Goal: Use online tool/utility: Utilize a website feature to perform a specific function

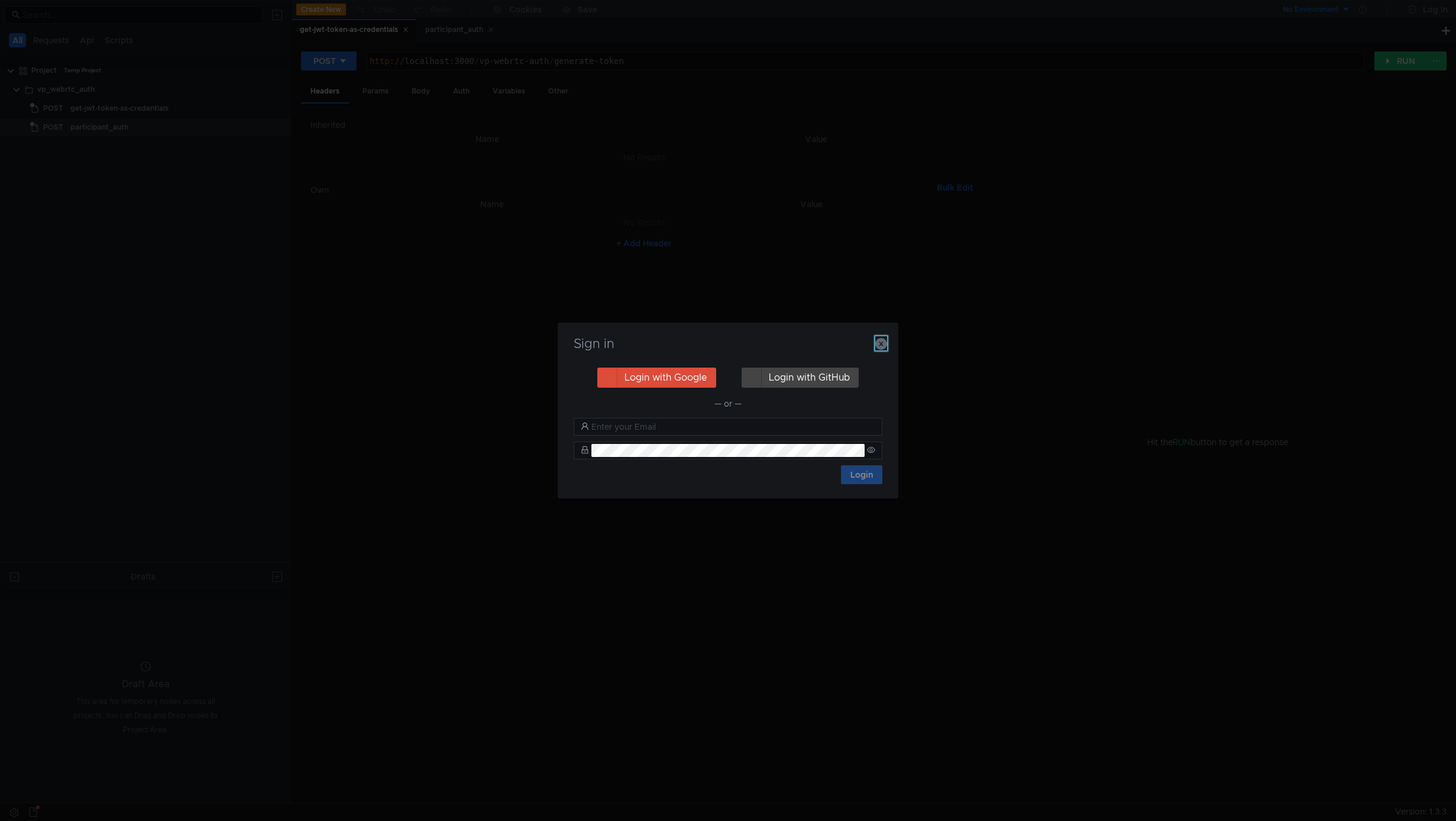
click at [881, 348] on icon "button" at bounding box center [881, 344] width 12 height 12
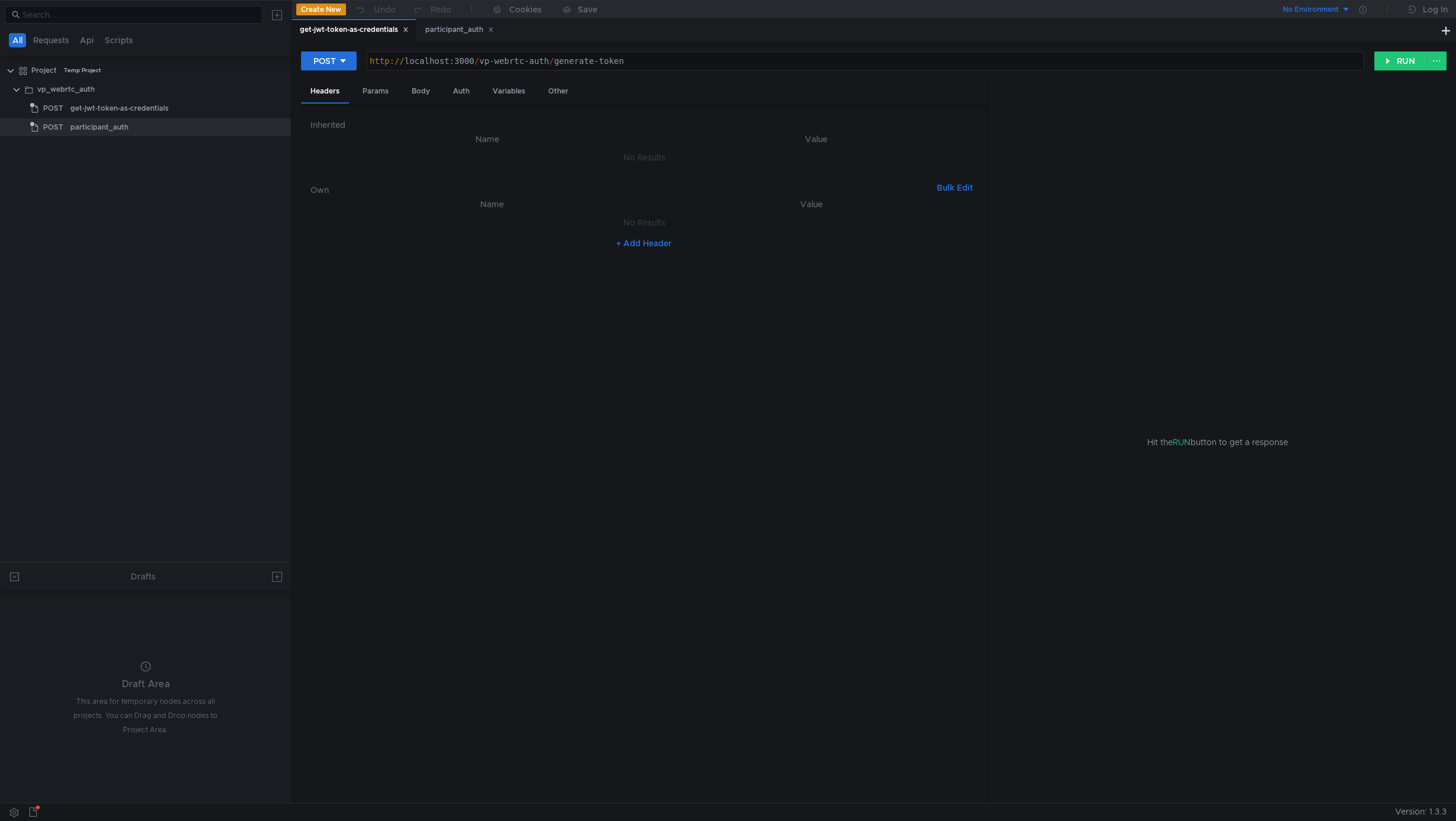
click at [493, 69] on div "http:// localhost:3000 / vp-webrtc-auth / generate-token" at bounding box center [865, 70] width 997 height 28
click at [483, 63] on div "http:// localhost:3000 / vp-webrtc-auth / generate-token" at bounding box center [865, 70] width 997 height 28
type textarea "http://localhost:3000/vp-webrtc-auth/generate-token"
click at [371, 171] on div "Inherited Name Value No Results Own Bulk Edit XXXXXXXXXXXXXXXXXXXXXXXXXXXXXXXXX…" at bounding box center [644, 453] width 667 height 680
click at [406, 87] on div "Body" at bounding box center [420, 91] width 37 height 22
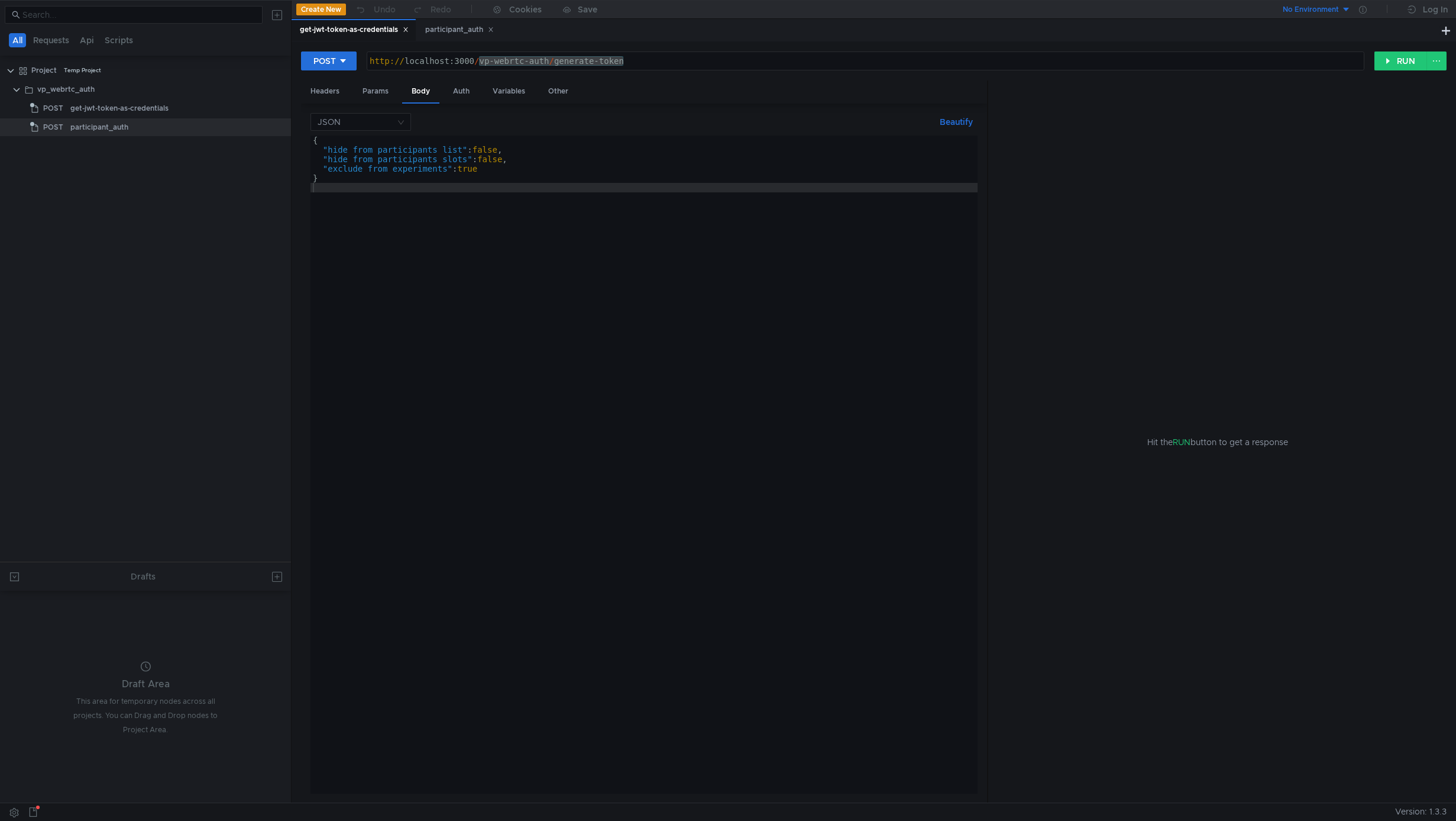
click at [387, 147] on div "{ "hide_from_participants_list" : false , "hide_from_participants_slots" : fals…" at bounding box center [644, 473] width 667 height 677
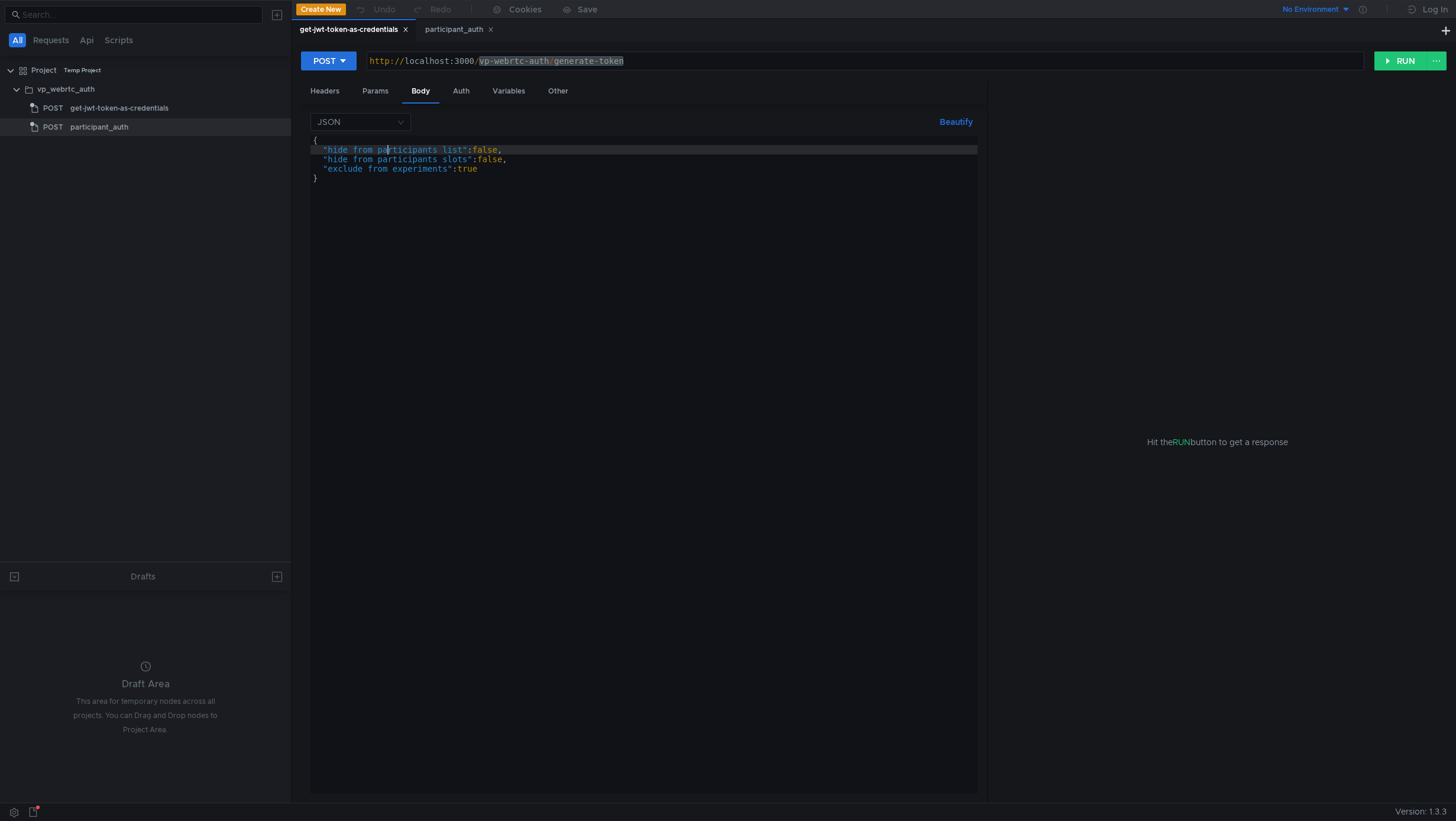
click at [393, 155] on div "{ "hide_from_participants_list" : false , "hide_from_participants_slots" : fals…" at bounding box center [644, 473] width 667 height 677
type textarea ""exclude_from_experiments": true }"
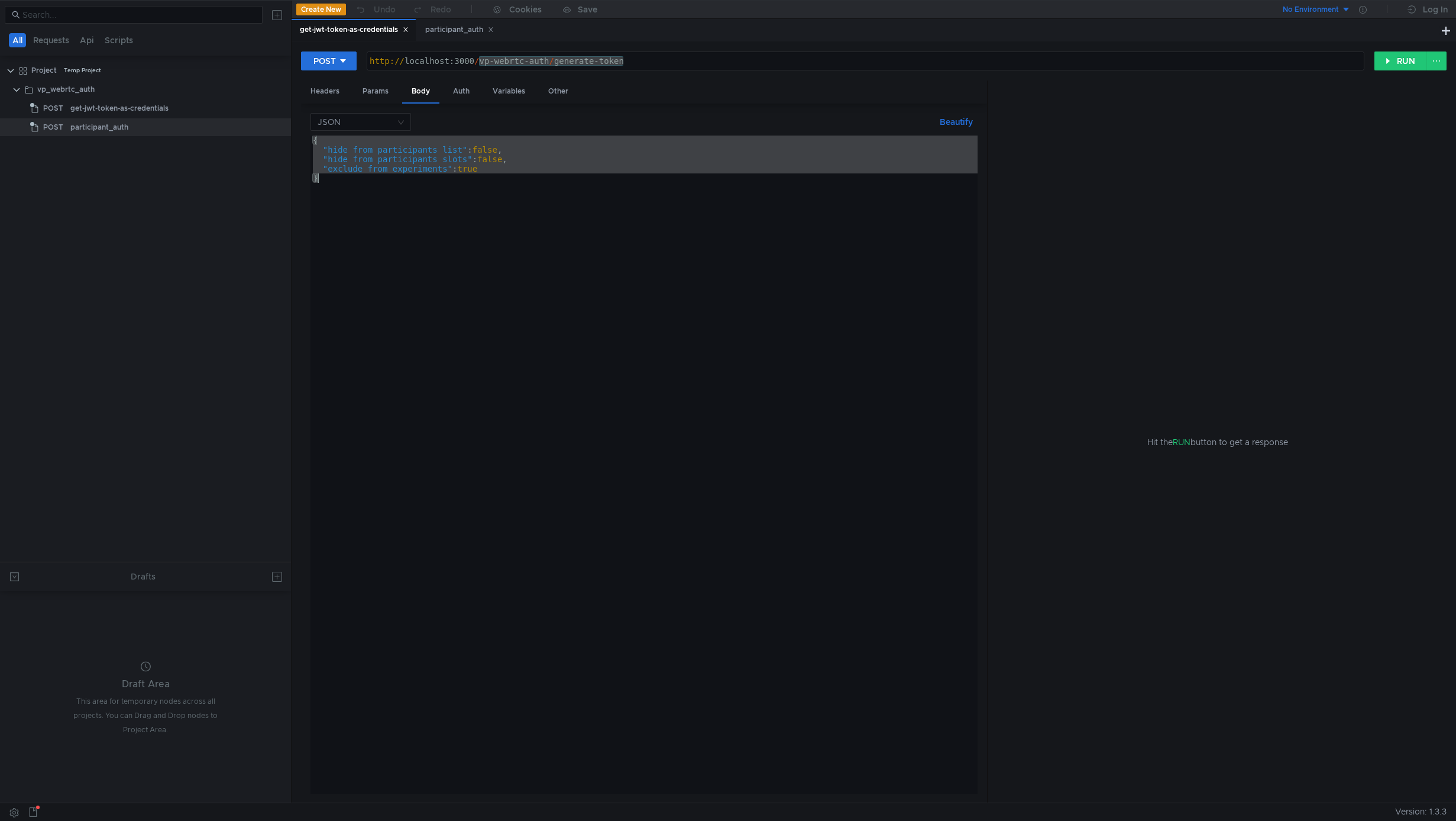
click at [510, 57] on div "http:// localhost:3000 / vp-webrtc-auth / generate-token" at bounding box center [865, 70] width 997 height 28
click at [481, 60] on div "http:// localhost:3000 / vp-webrtc-auth / generate-token" at bounding box center [865, 70] width 997 height 28
click at [452, 64] on div "http:// localhost:3000 / vp-webrtc-auth / generate-token" at bounding box center [865, 70] width 997 height 28
click at [381, 34] on div "get-jwt-token-as-credentials" at bounding box center [354, 30] width 109 height 12
click at [131, 105] on div "get-jwt-token-as-credentials" at bounding box center [119, 108] width 98 height 18
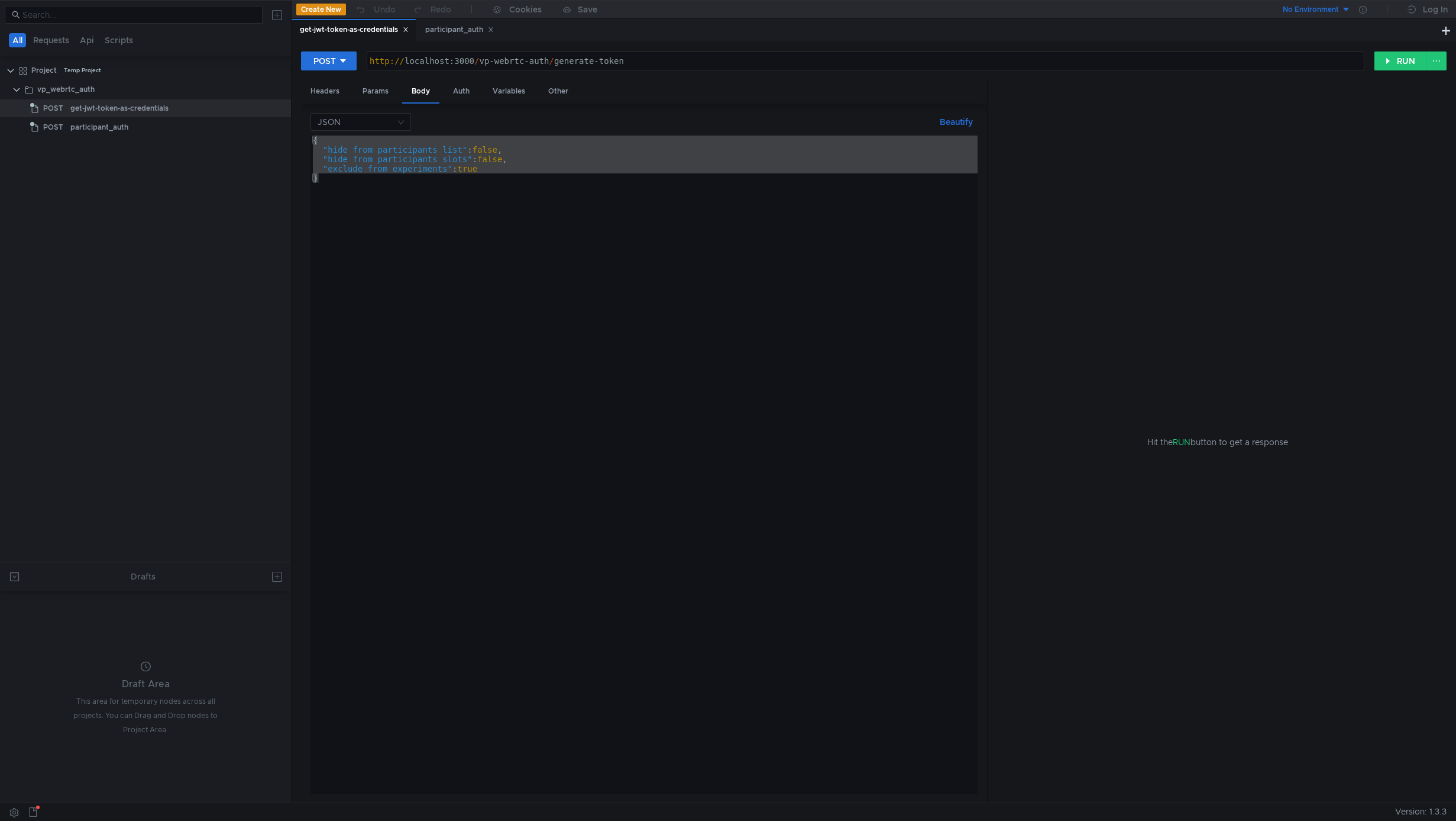
click at [472, 56] on div "http:// localhost:3000 / vp-webrtc-auth / generate-token" at bounding box center [865, 70] width 997 height 28
paste textarea "s://isengard.strm.yandex-team.ru"
click at [1405, 61] on button "RUN" at bounding box center [1401, 61] width 53 height 19
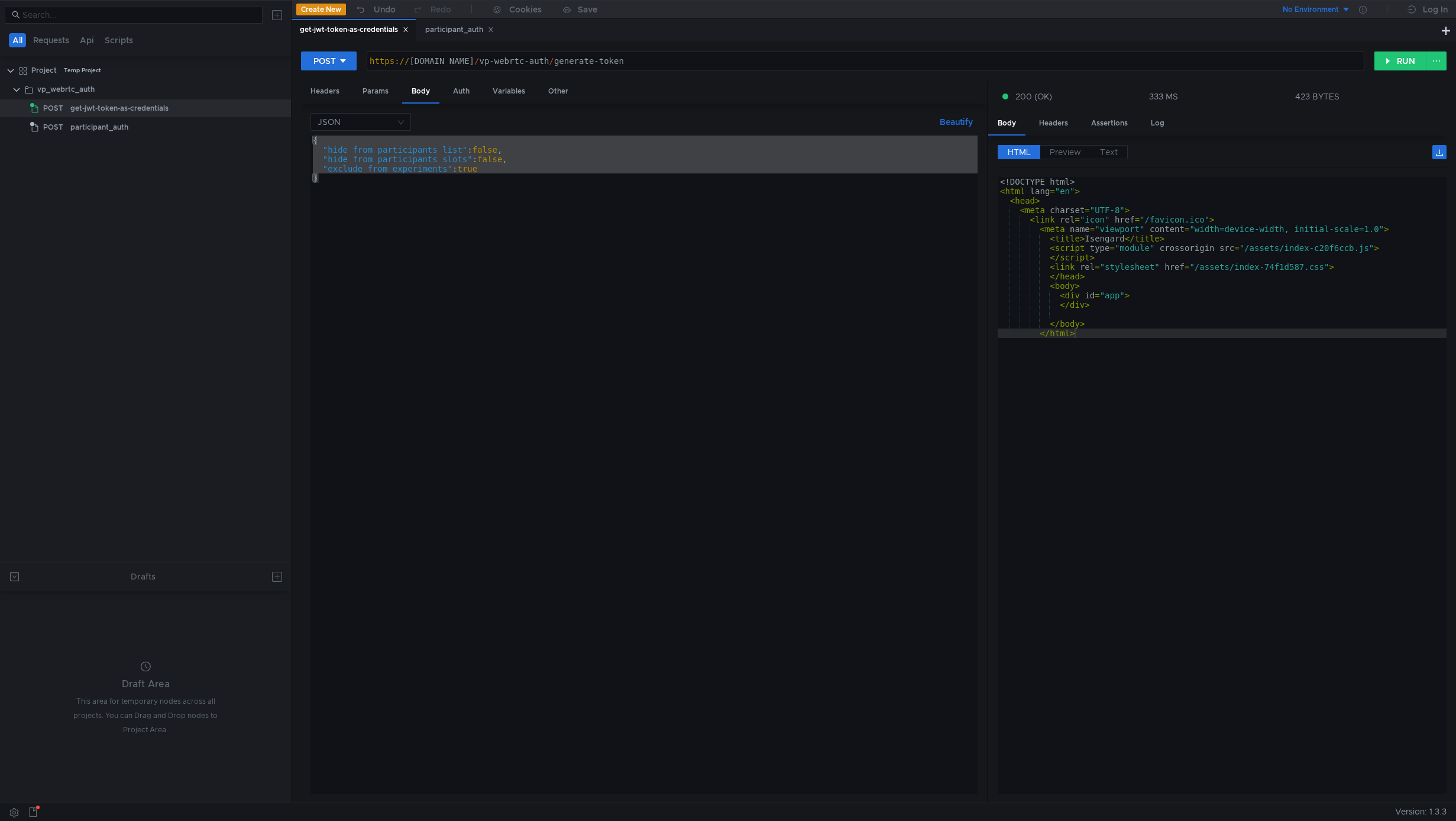
click at [547, 63] on div "https:// isengard.strm.yandex-team.ru / vp-webrtc-auth / generate-token" at bounding box center [865, 70] width 997 height 28
paste textarea "api"
type textarea "http://localhost:3000/vp-webrtc-auth/generate-token"
click at [370, 24] on div "get-jwt-token-as-credentials" at bounding box center [354, 30] width 109 height 12
click at [377, 197] on div "{ "hide_from_participants_list" : false , "hide_from_participants_slots" : fals…" at bounding box center [644, 473] width 667 height 677
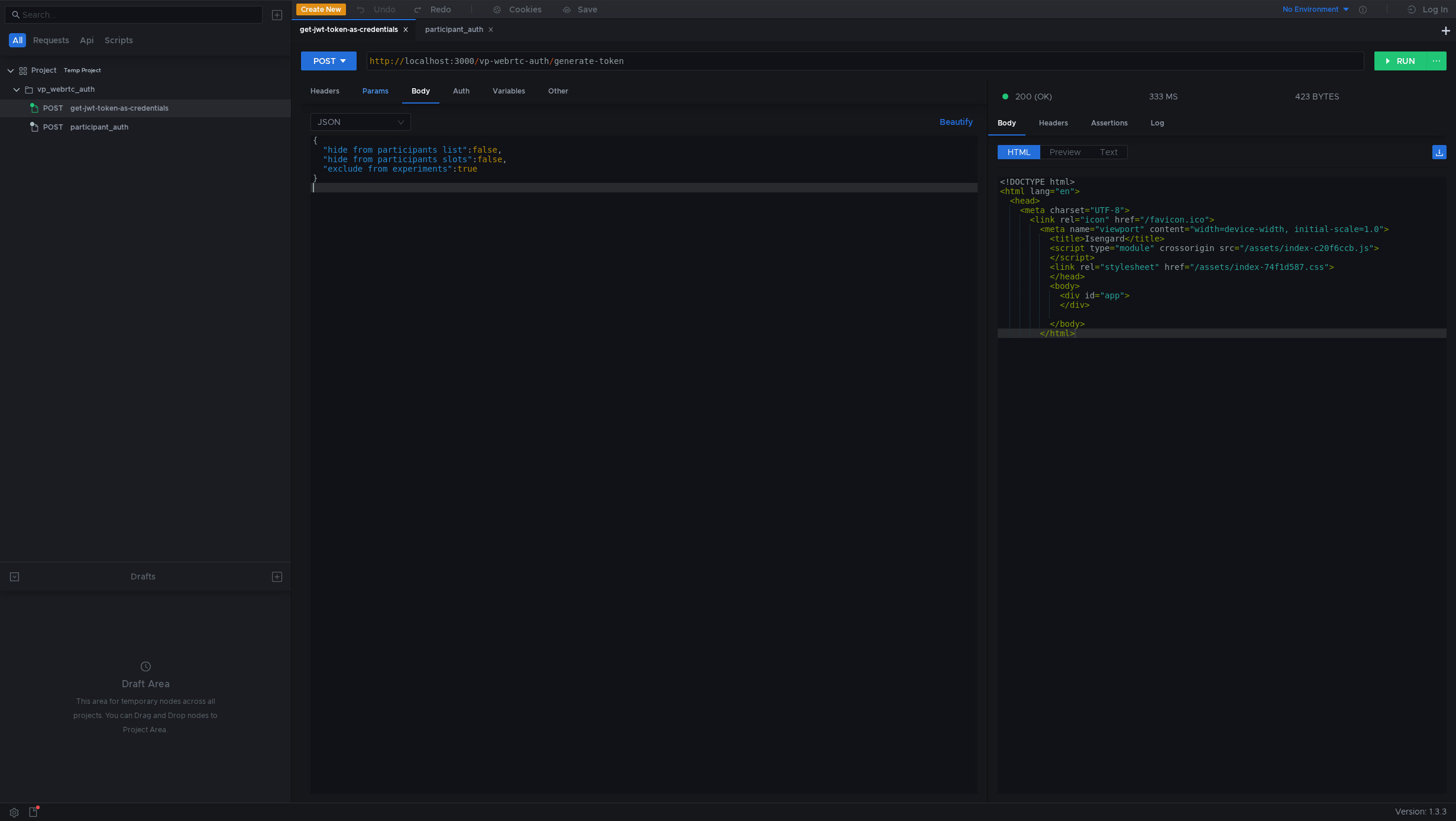
click at [379, 91] on div "Params" at bounding box center [375, 91] width 45 height 22
click at [329, 91] on div "Headers" at bounding box center [324, 91] width 48 height 22
click at [377, 91] on div "Params" at bounding box center [375, 91] width 45 height 22
click at [427, 91] on div "Body" at bounding box center [420, 91] width 37 height 22
click at [473, 61] on div "http:// localhost:3000 / vp-webrtc-auth / generate-token" at bounding box center [865, 70] width 997 height 28
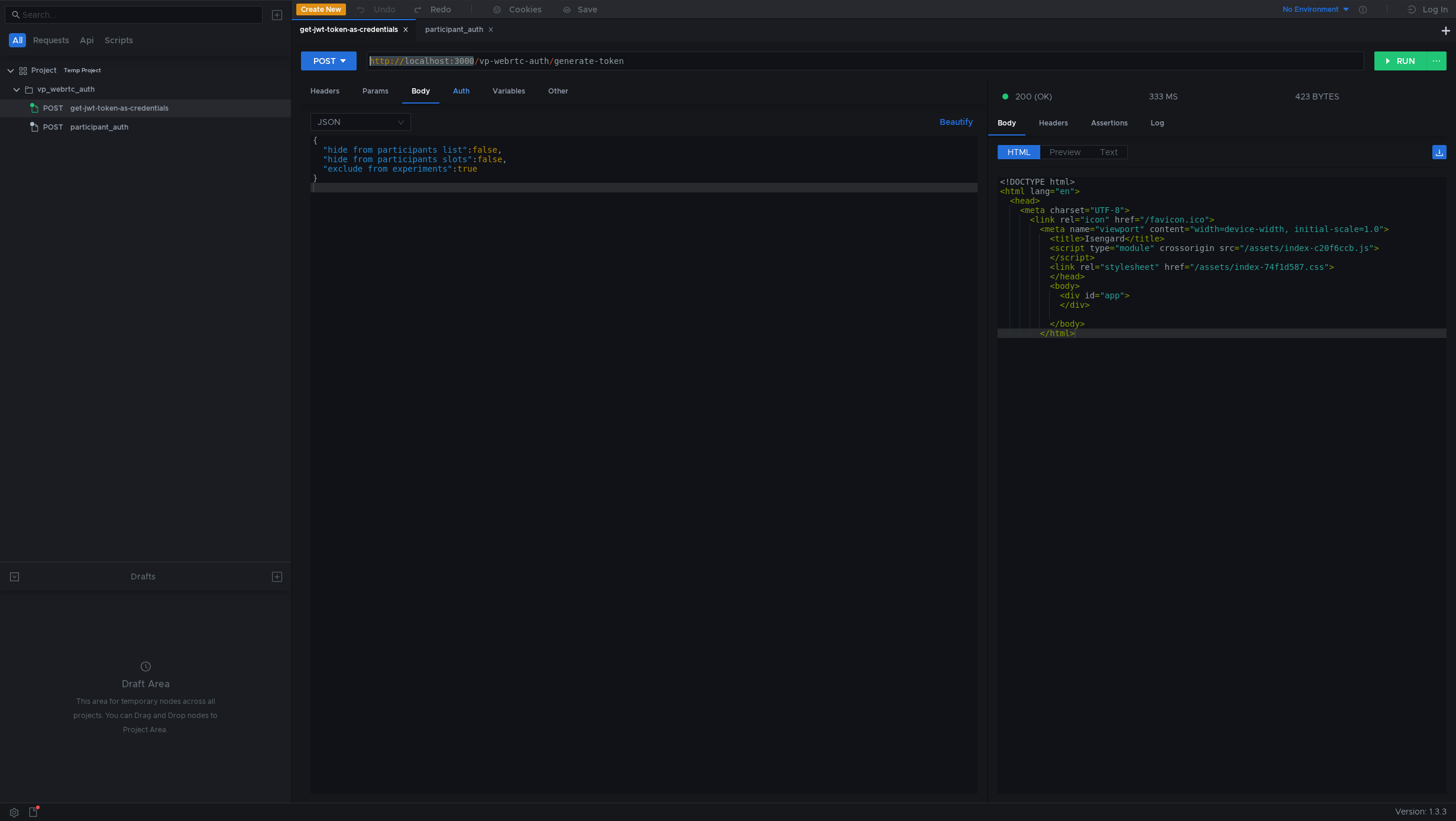
paste textarea "s://isengard.strm.yandex-team.ru/"
type textarea "[URL][DOMAIN_NAME]"
click at [436, 249] on div "{ "hide_from_participants_list" : false , "hide_from_participants_slots" : fals…" at bounding box center [644, 473] width 667 height 677
click at [1404, 64] on button "RUN" at bounding box center [1401, 61] width 53 height 19
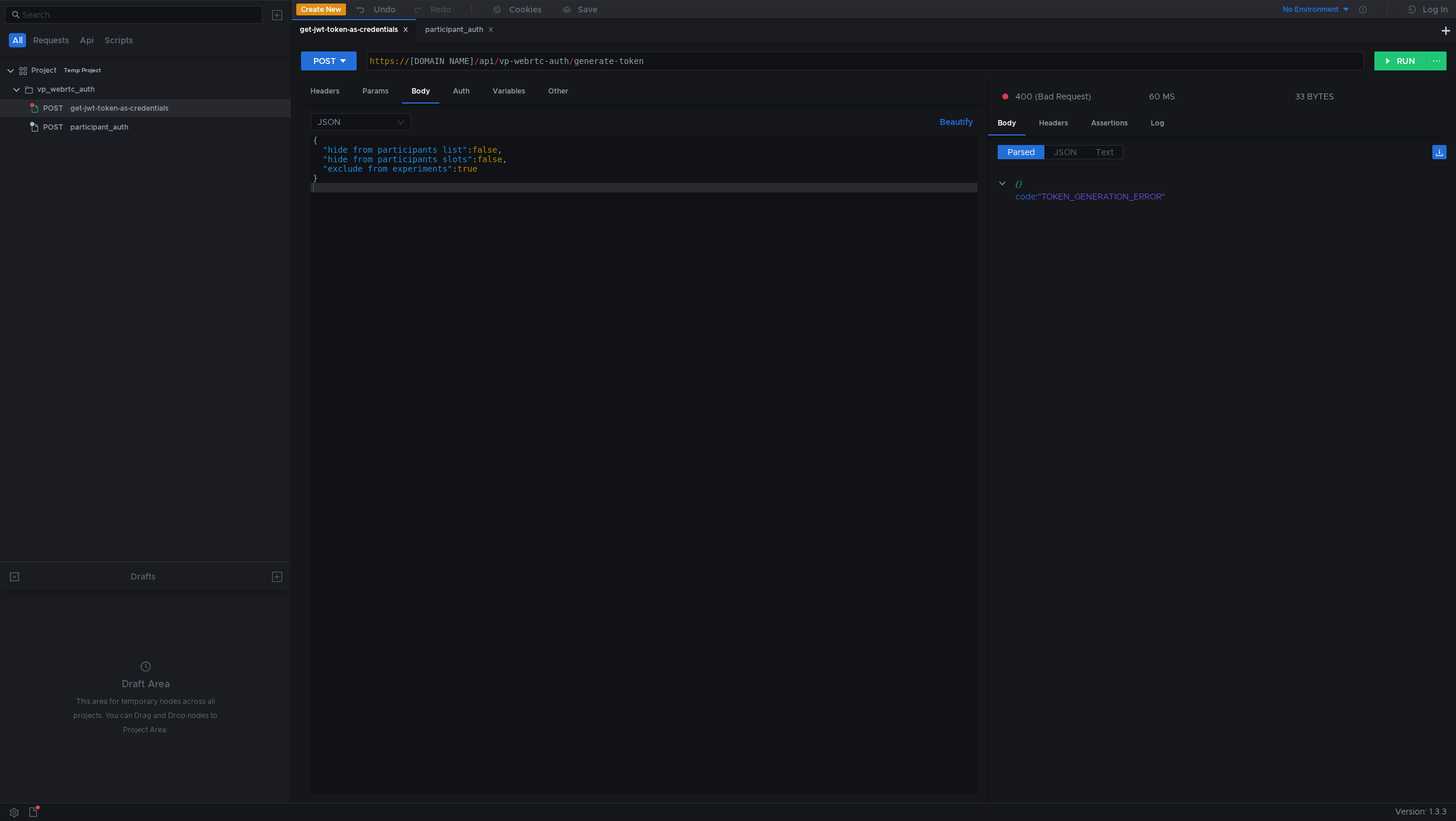
click at [616, 263] on div "{ "hide_from_participants_list" : false , "hide_from_participants_slots" : fals…" at bounding box center [644, 473] width 667 height 677
click at [1075, 149] on span "JSON" at bounding box center [1065, 152] width 23 height 11
click at [1107, 149] on span "Text" at bounding box center [1105, 152] width 18 height 11
click at [1029, 150] on span "Parsed" at bounding box center [1021, 152] width 27 height 11
click at [327, 269] on div "{ "hide_from_participants_list" : false , "hide_from_participants_slots" : fals…" at bounding box center [644, 473] width 667 height 677
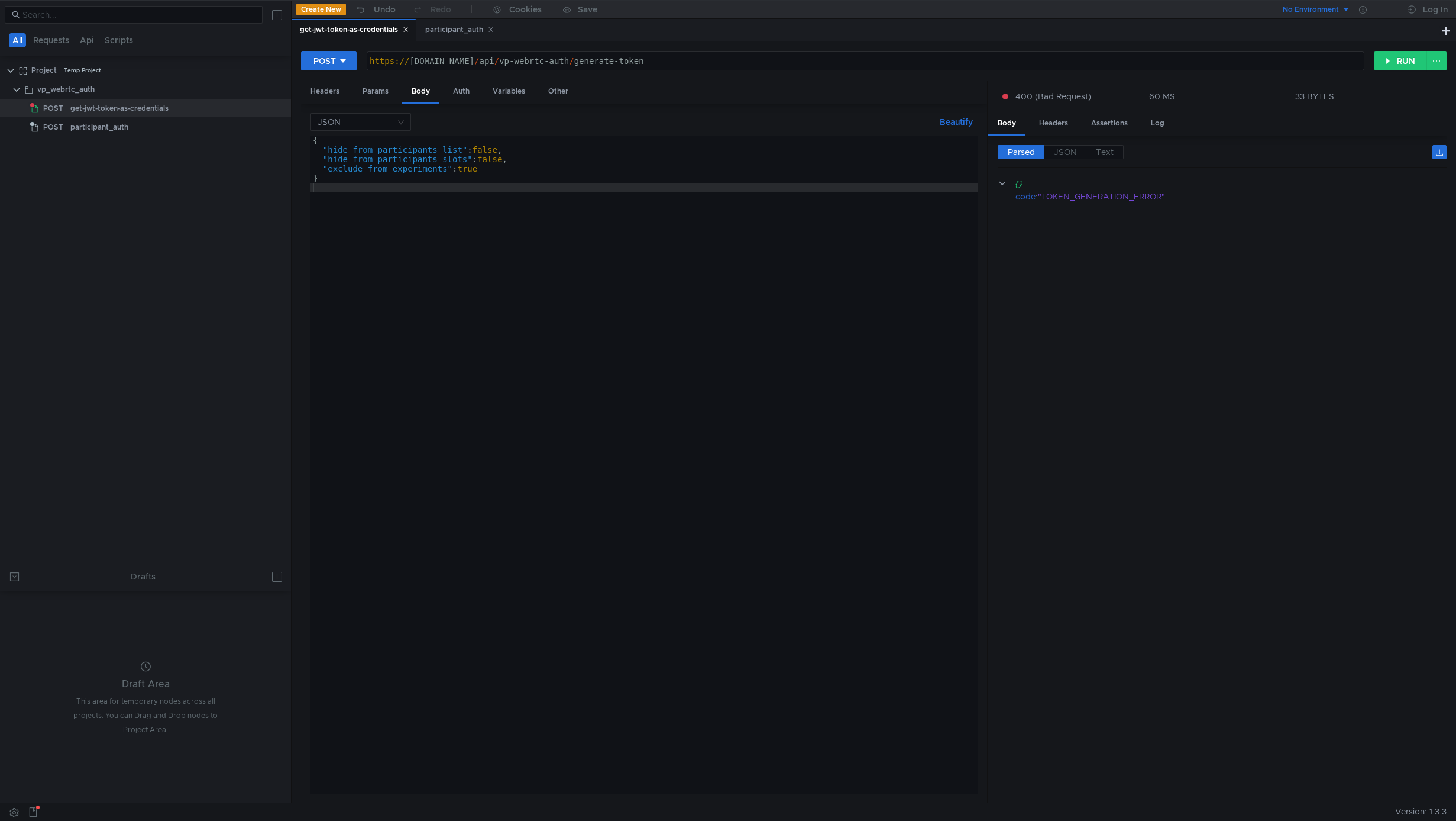
scroll to position [0, 15]
click at [1421, 64] on button "RUN" at bounding box center [1401, 61] width 53 height 19
click at [579, 56] on div "https:// [DOMAIN_NAME] / api / vp-webrtc-auth / generate-token" at bounding box center [865, 70] width 997 height 28
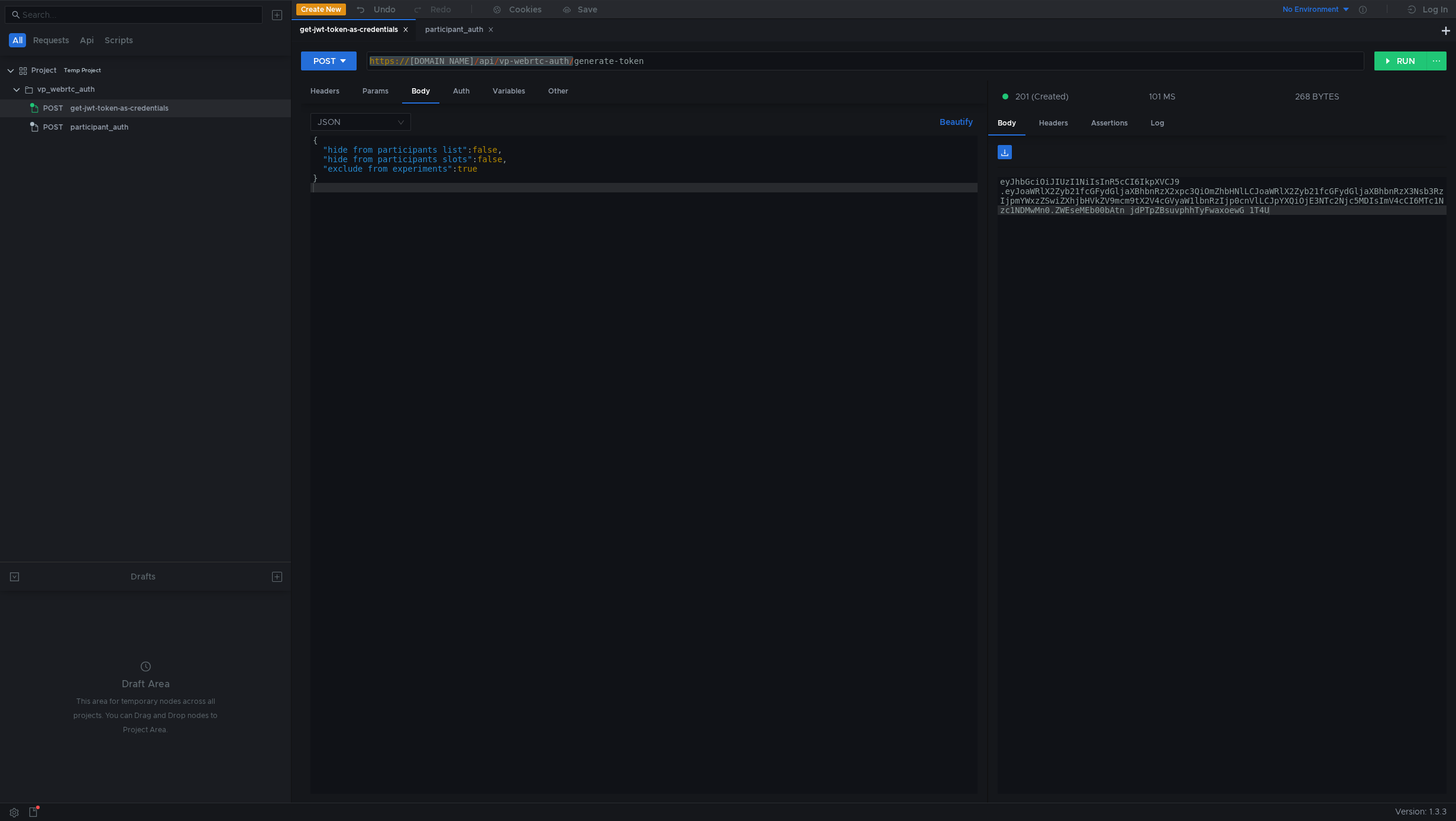
scroll to position [0, 15]
click at [452, 30] on div "participant_auth" at bounding box center [460, 30] width 69 height 12
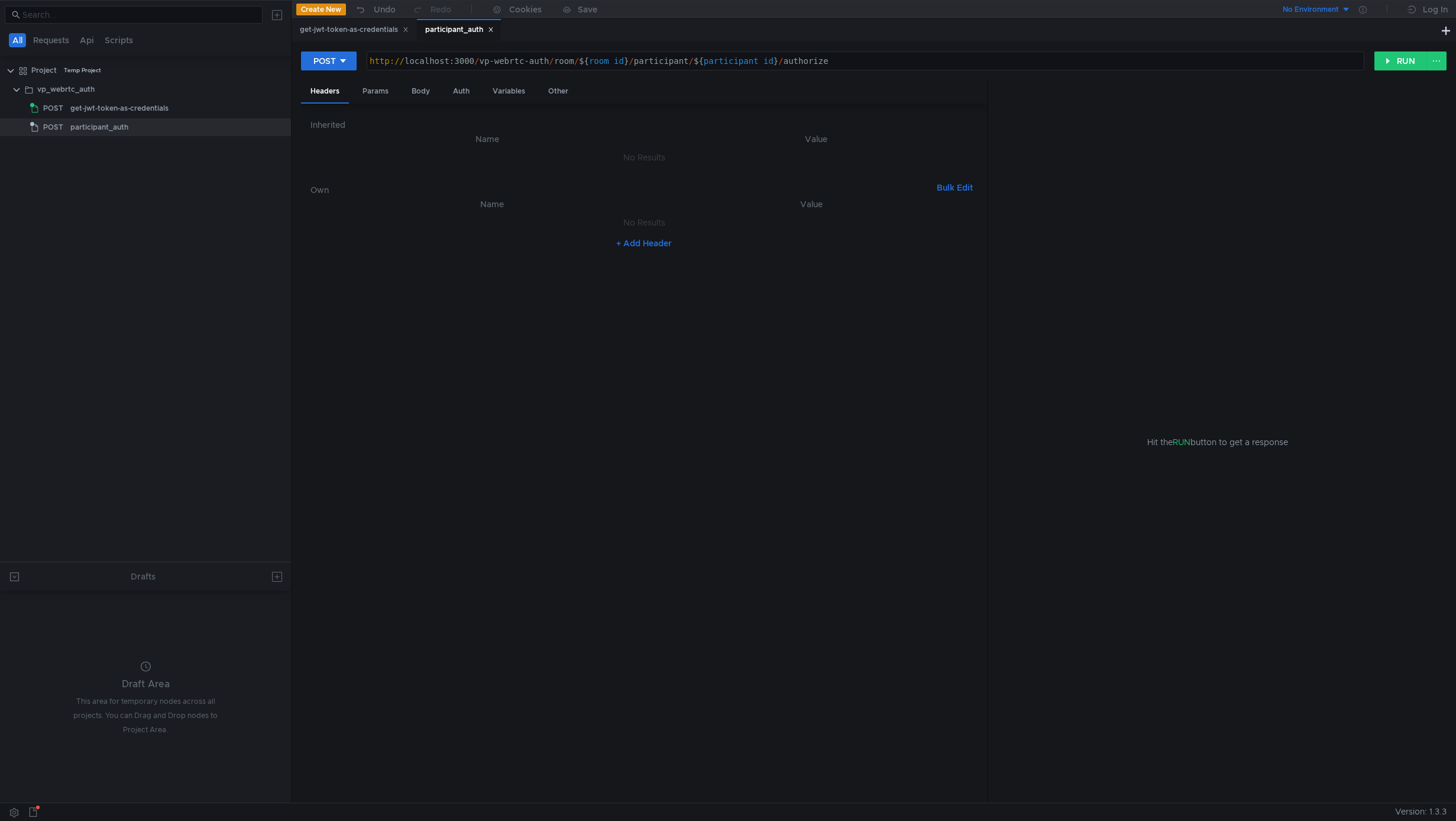
type textarea "http://localhost:3000/vp-webrtc-auth/room/${room_id}/participant/${participant_…"
click at [556, 62] on div "http:// localhost:3000 / vp-webrtc-auth / room / ${ room_id } / participant / $…" at bounding box center [865, 70] width 997 height 28
click at [481, 62] on div "http:// localhost:3000 / vp-webrtc-auth / room / ${ room_id } / participant / $…" at bounding box center [865, 70] width 997 height 28
click at [362, 35] on div "get-jwt-token-as-credentials" at bounding box center [354, 30] width 109 height 12
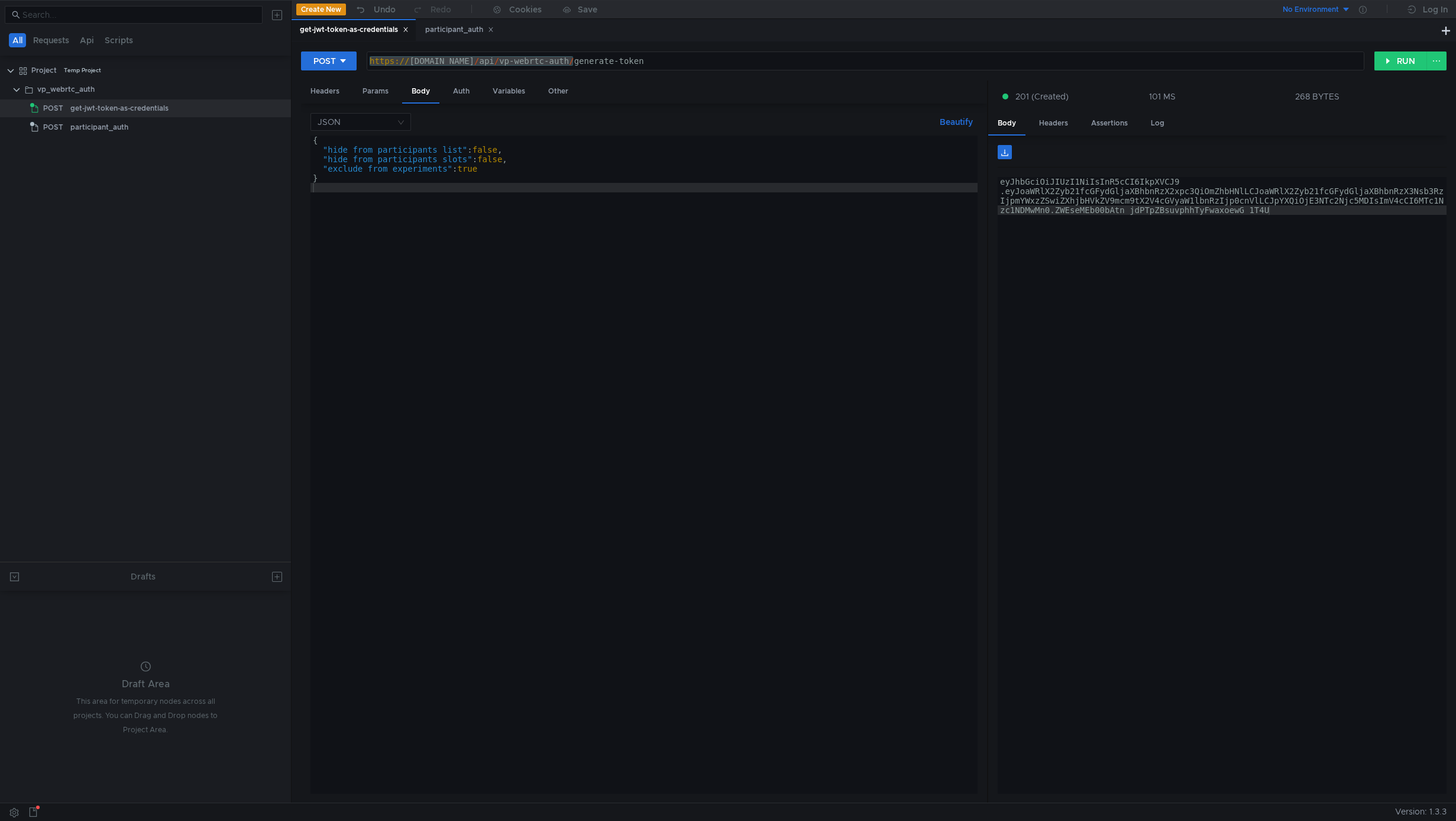
click at [579, 62] on div "https:// [DOMAIN_NAME] / api / vp-webrtc-auth / generate-token" at bounding box center [865, 70] width 997 height 28
click at [571, 62] on div "https:// [DOMAIN_NAME] / api / vp-webrtc-auth / generate-token" at bounding box center [865, 70] width 997 height 28
click at [441, 31] on div "participant_auth" at bounding box center [460, 30] width 69 height 12
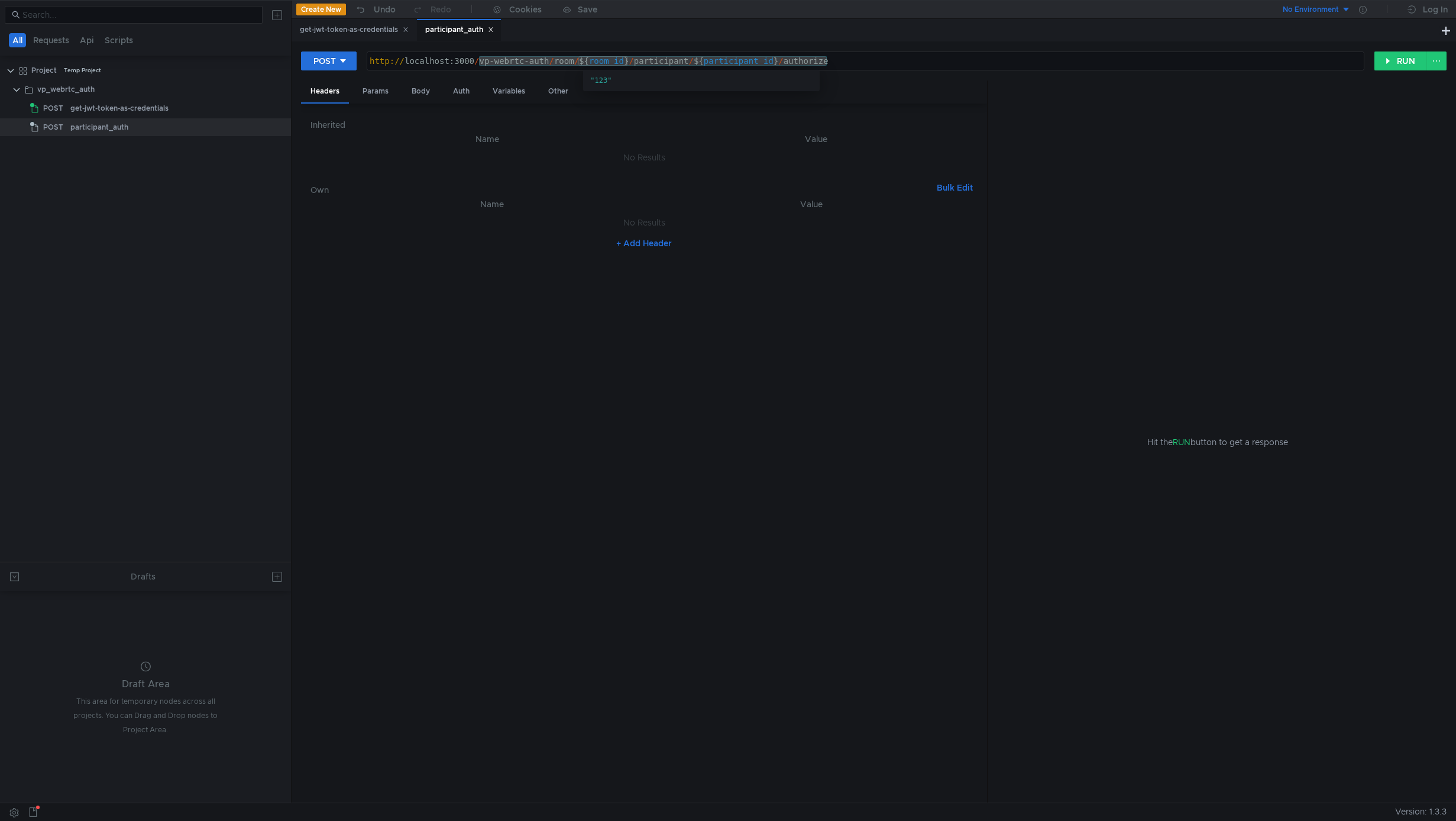
click at [603, 63] on div "http:// localhost:3000 / vp-webrtc-auth / room / ${ room_id } / participant / $…" at bounding box center [865, 70] width 997 height 28
click at [552, 60] on div "http:// localhost:3000 / vp-webrtc-auth / room / ${ room_id } / participant / $…" at bounding box center [865, 70] width 997 height 28
paste textarea "s://[DOMAIN_NAME][URL]"
type textarea "https://[DOMAIN_NAME]/api/vp-webrtc-auth/room/${room_id}/participant/${particip…"
click at [408, 333] on nz-table "Name Value No Results + Add Header" at bounding box center [644, 495] width 667 height 596
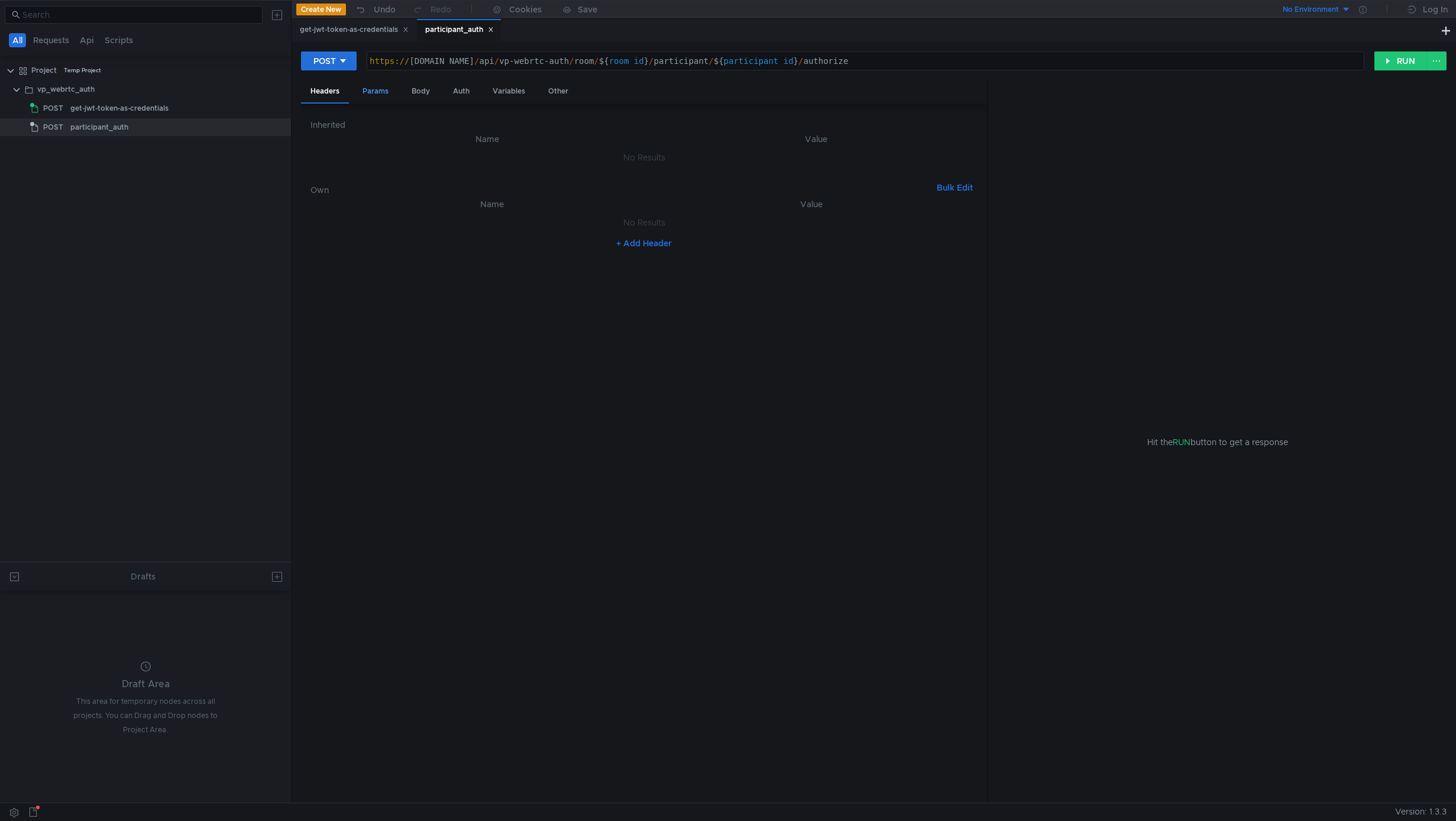
click at [382, 91] on div "Params" at bounding box center [375, 91] width 45 height 22
click at [414, 91] on div "Body" at bounding box center [420, 91] width 37 height 22
click at [409, 152] on div "{ "credentials" : "[SECURITY_DATA]" }" at bounding box center [1025, 473] width 1431 height 677
click at [424, 149] on div "{ "credentials" : "[SECURITY_DATA]" }" at bounding box center [1025, 473] width 1431 height 677
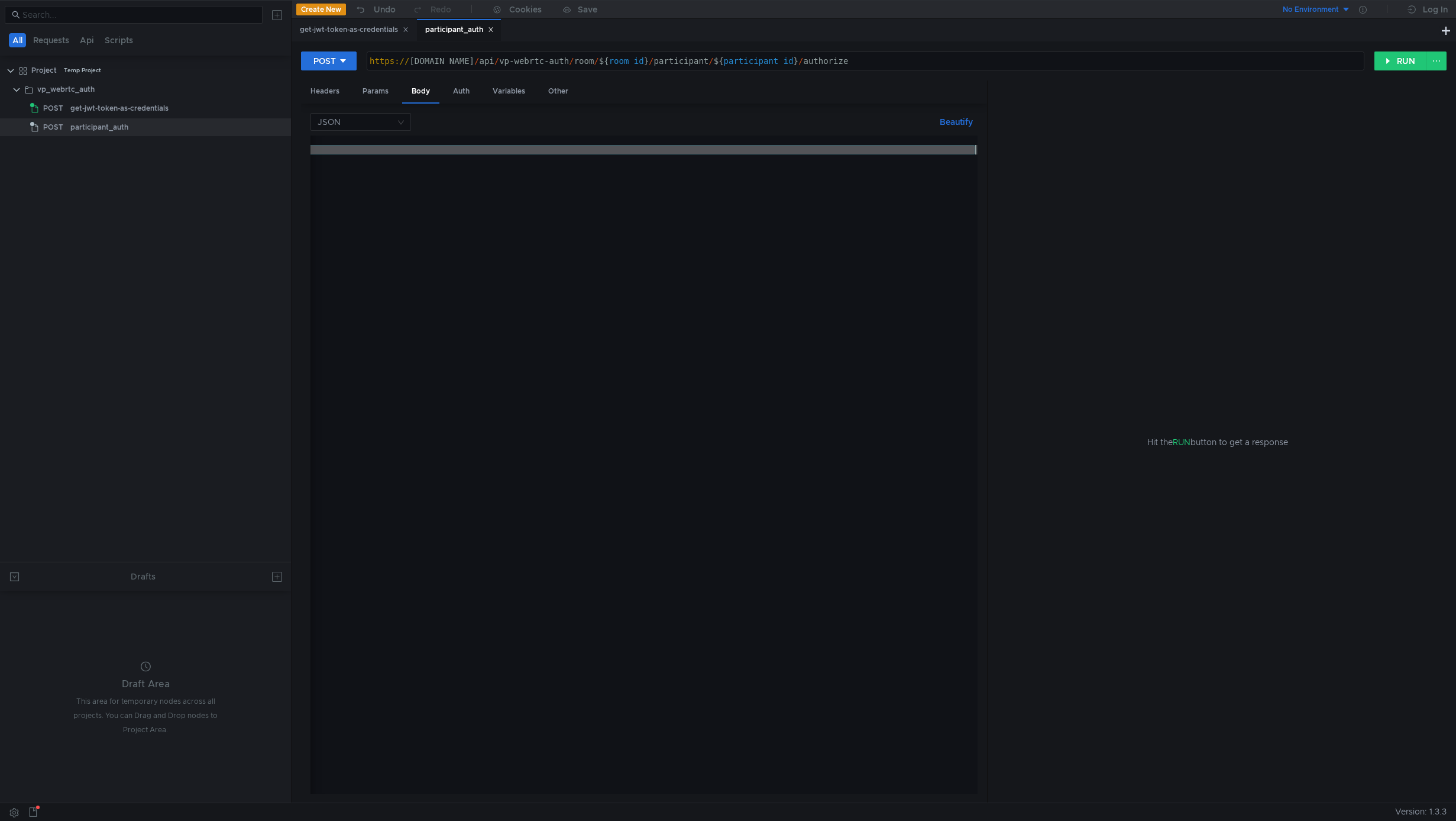
scroll to position [0, 764]
type textarea ""credentials": """
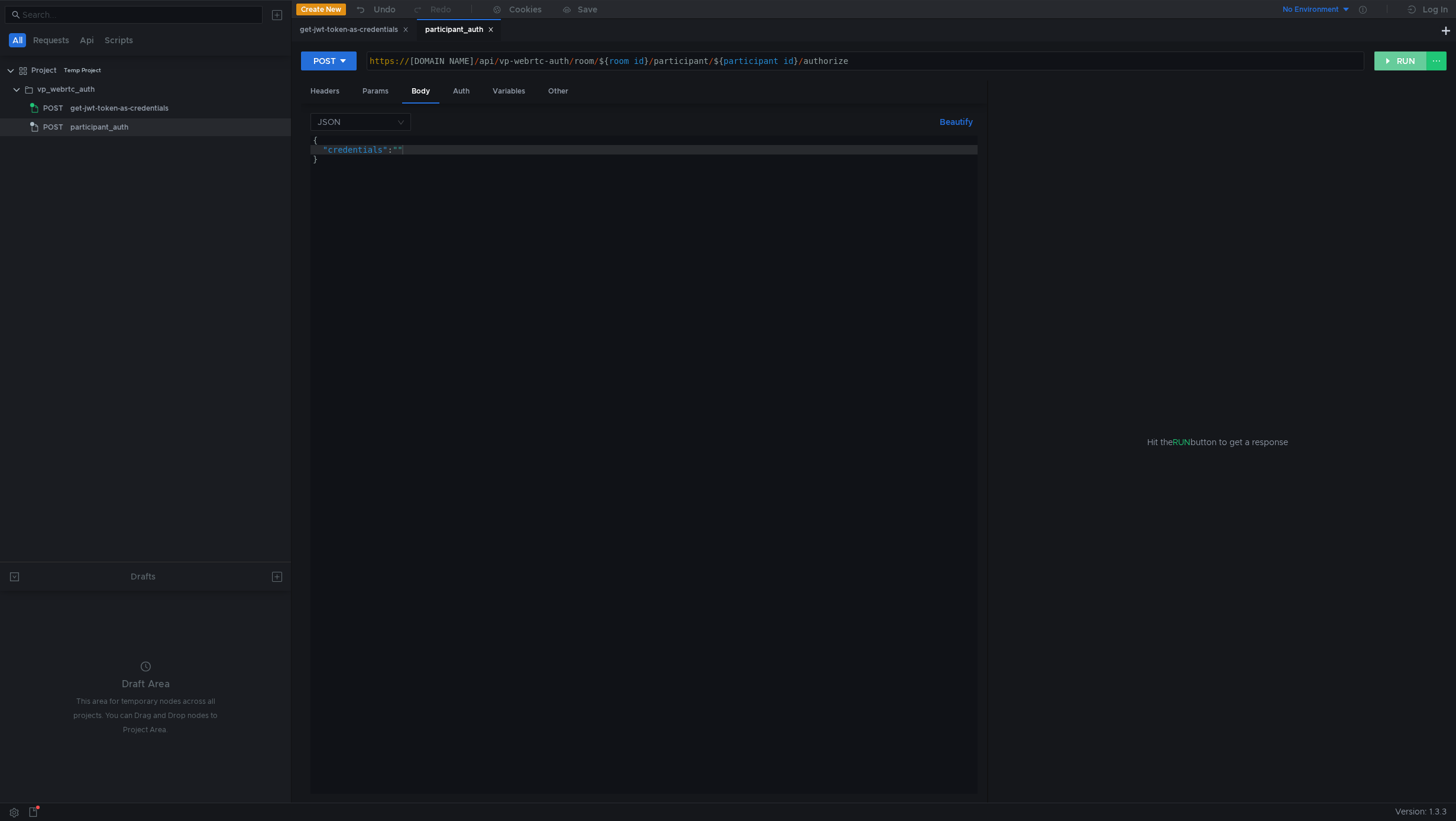
click at [1404, 60] on button "RUN" at bounding box center [1401, 61] width 53 height 19
click at [679, 255] on div "{ "credentials" : "" }" at bounding box center [644, 473] width 667 height 677
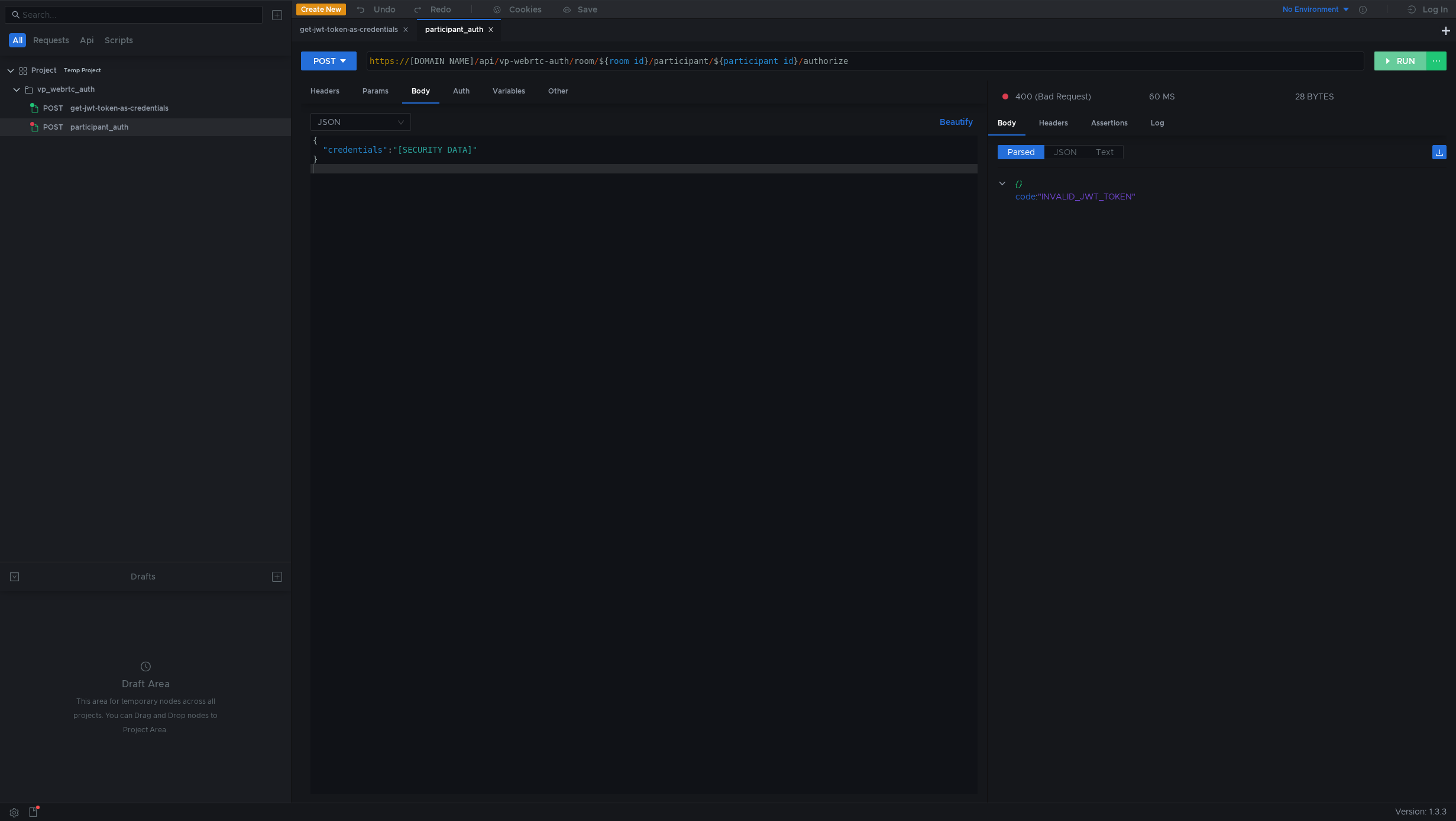
click at [1394, 62] on button "RUN" at bounding box center [1401, 61] width 53 height 19
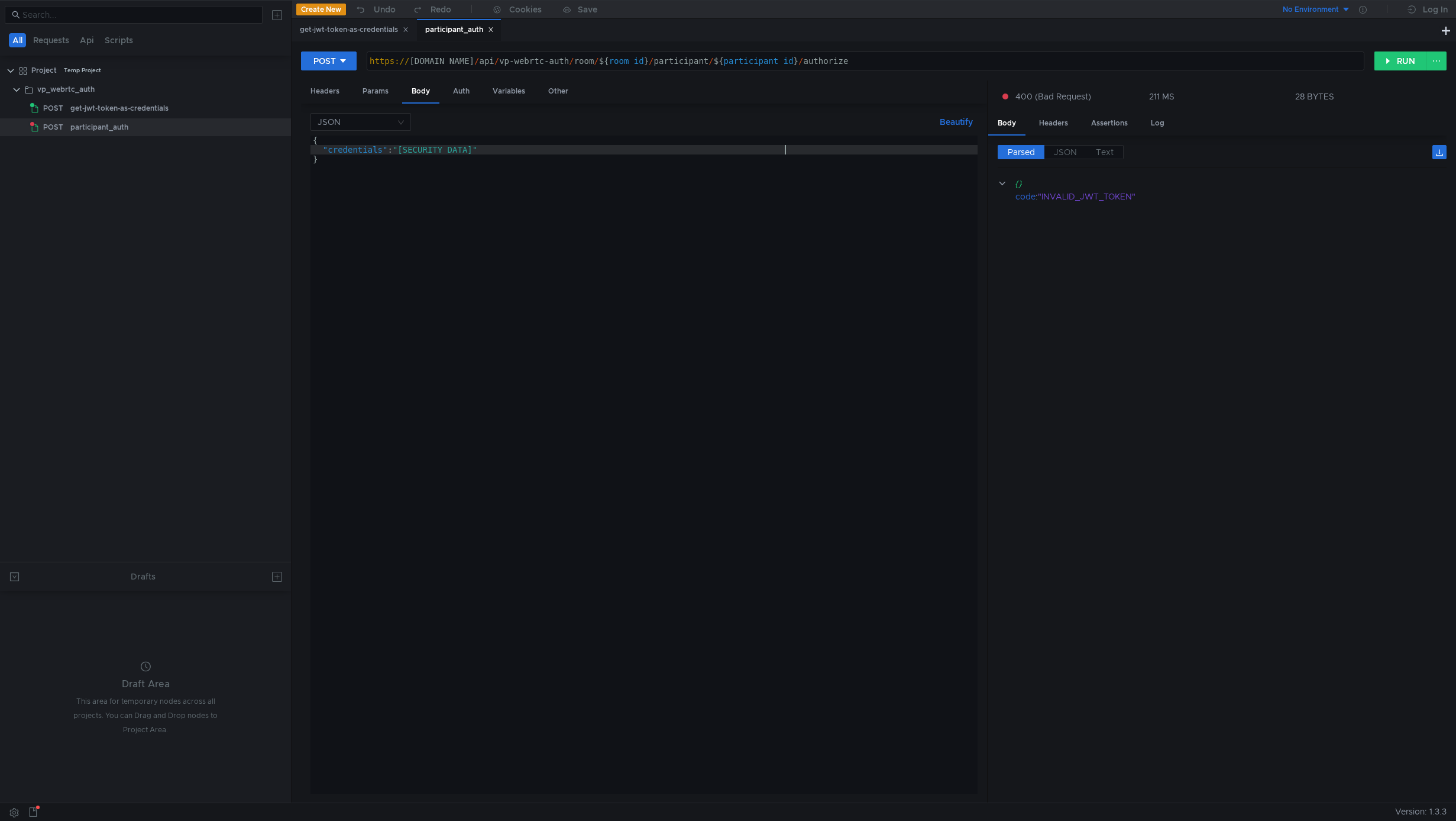
click at [783, 149] on div "{ "credentials" : "[SECURITY_DATA]" }" at bounding box center [1025, 471] width 1431 height 672
click at [389, 148] on div "{ "credentials" : "[SECURITY_DATA]" }" at bounding box center [1013, 471] width 1431 height 672
paste textarea "iIxMjMiLCJoaWRlX2Zyb21fcGFydGljaXBhbnRzX3Nsb3RzIjpmYWxzZSwiZXhjbHVkZV9mcm9tX2V4…"
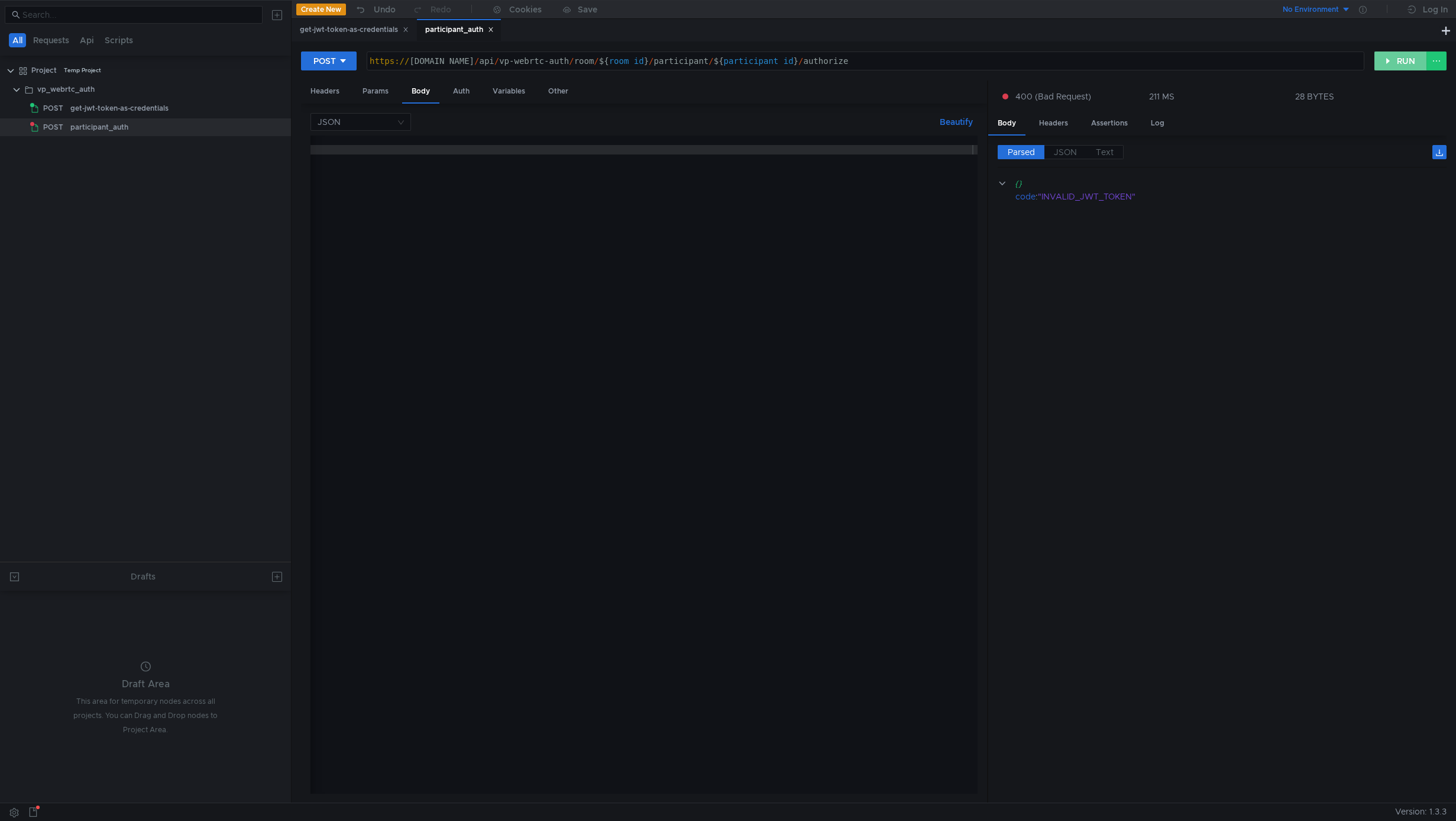
click at [1401, 64] on button "RUN" at bounding box center [1401, 61] width 53 height 19
click at [559, 156] on div "{ "credentials" : "[SECURITY_DATA]" }" at bounding box center [262, 471] width 1436 height 672
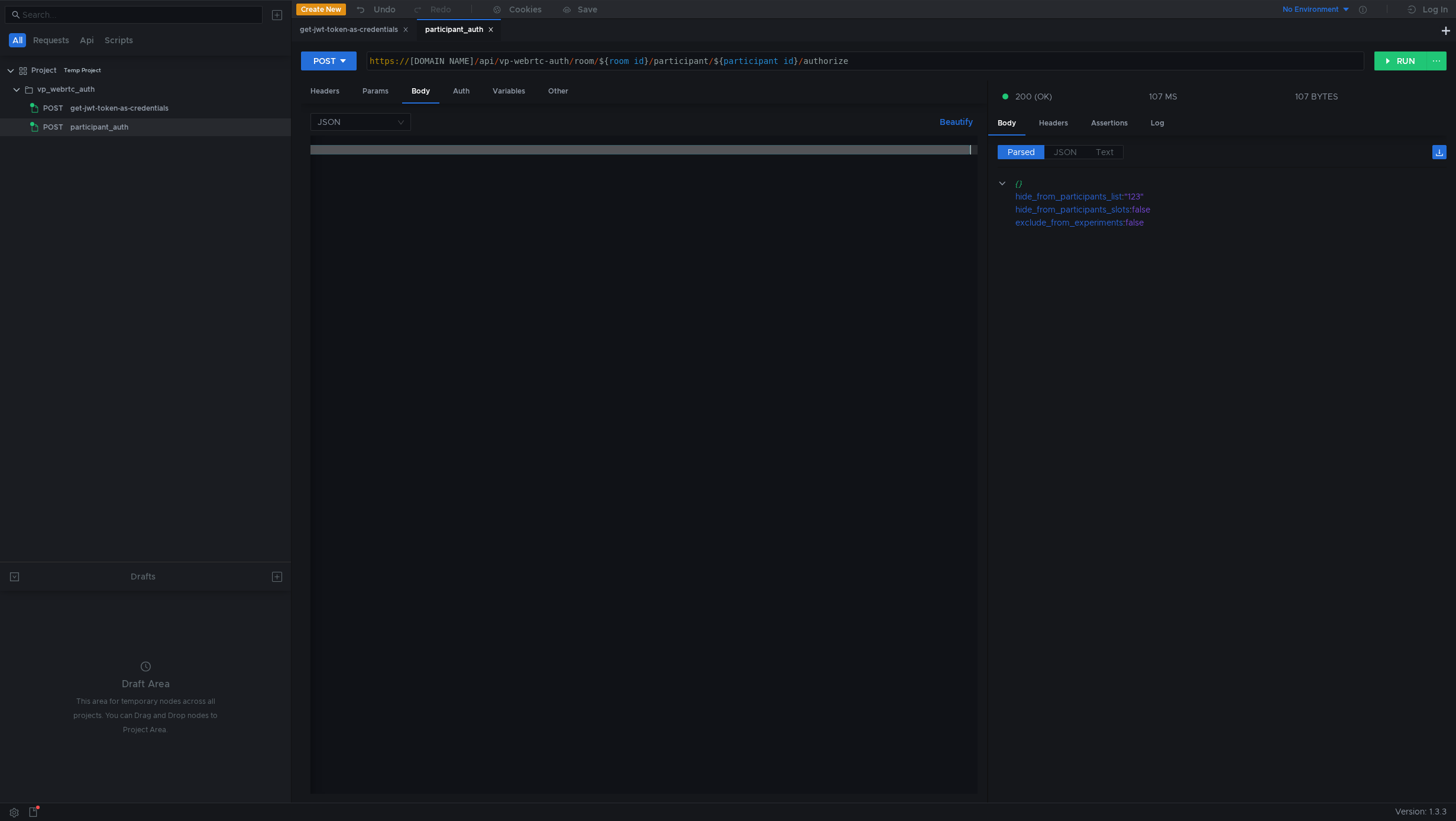
paste textarea "mZhbHNlLCJoaWRlX2Zyb21fcGFydGljaXBhbnRzX3Nsb3RzIjpmYWxzZSwiZXhjbHVkZV9mcm9tX2V4…"
type textarea ""credentials": "[SECURITY_DATA]""
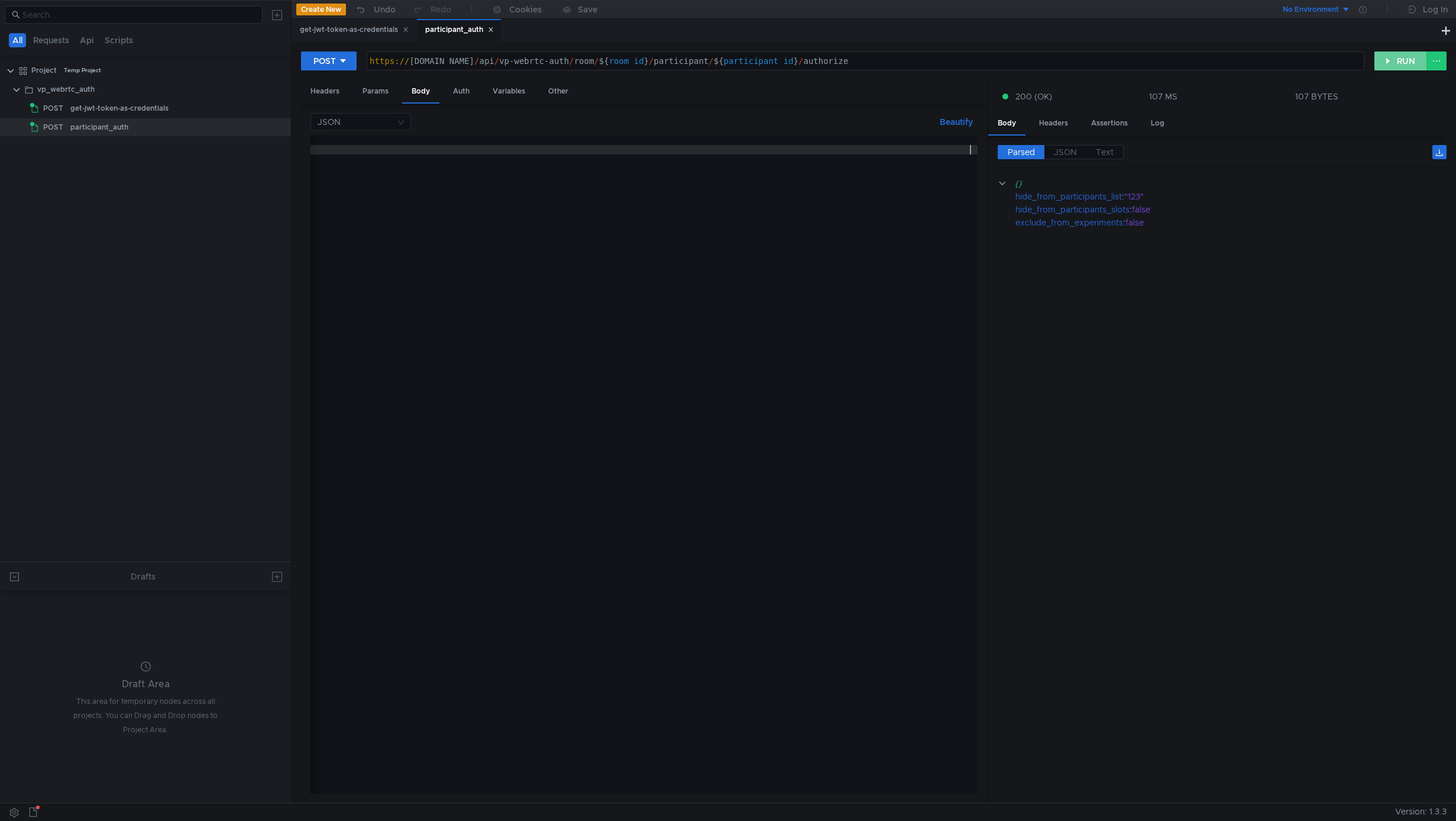
click at [1399, 60] on button "RUN" at bounding box center [1401, 61] width 53 height 19
click at [365, 36] on div "get-jwt-token-as-credentials" at bounding box center [354, 30] width 109 height 12
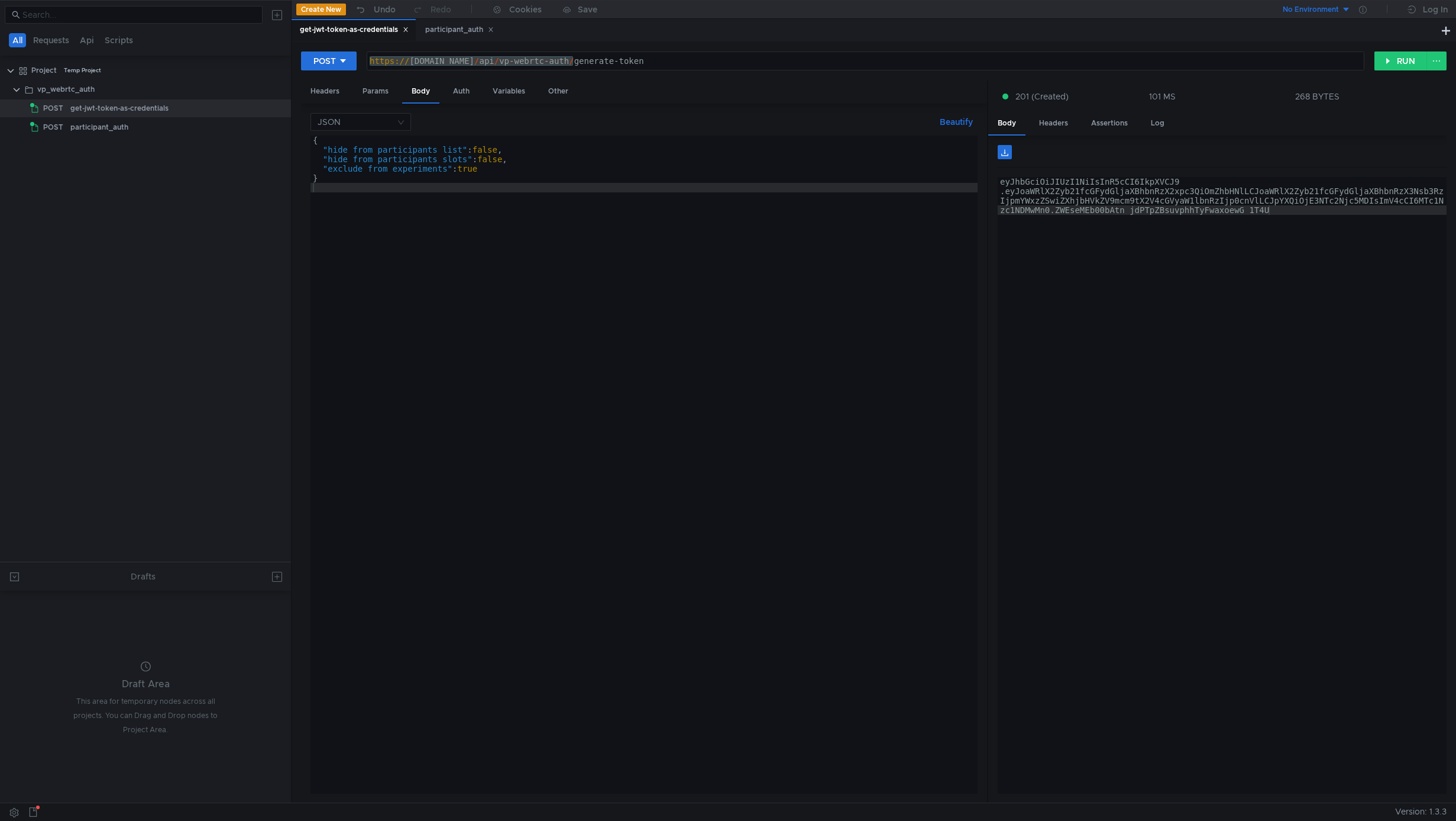
click at [420, 209] on div "{ "hide_from_participants_list" : false , "hide_from_participants_slots" : fals…" at bounding box center [644, 473] width 667 height 677
click at [471, 57] on div "https:// [DOMAIN_NAME] / api / vp-webrtc-auth / generate-token" at bounding box center [865, 70] width 997 height 28
click at [386, 388] on div "{ "hide_from_participants_list" : false , "hide_from_participants_slots" : fals…" at bounding box center [644, 473] width 667 height 677
